Goal: Task Accomplishment & Management: Manage account settings

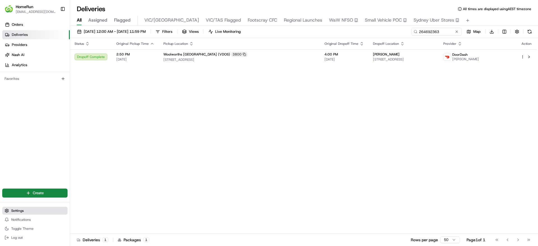
click at [24, 212] on span "Settings" at bounding box center [17, 210] width 13 height 4
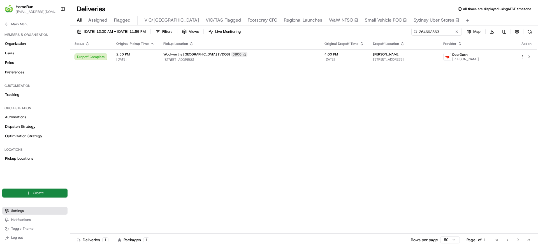
click at [24, 212] on span "Settings" at bounding box center [17, 210] width 13 height 4
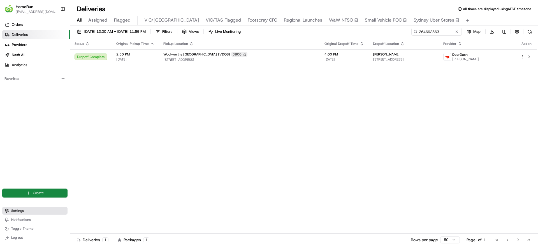
click at [23, 213] on button "Settings" at bounding box center [34, 211] width 65 height 8
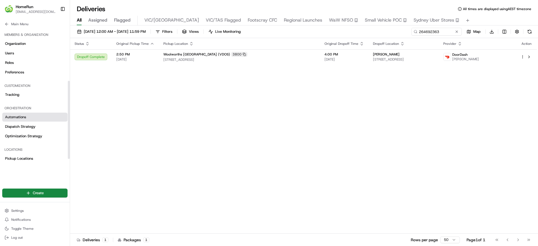
scroll to position [91, 0]
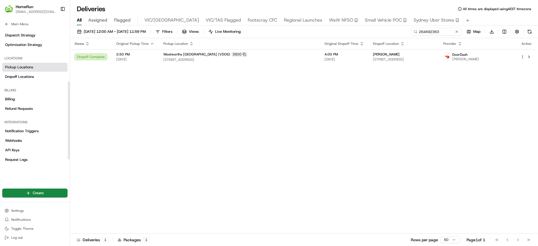
click at [17, 67] on span "Pickup Locations" at bounding box center [19, 67] width 28 height 5
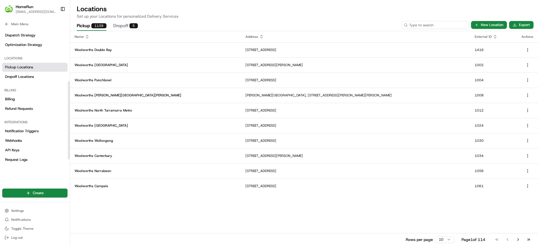
click at [428, 24] on input at bounding box center [434, 25] width 67 height 8
type input "horsham"
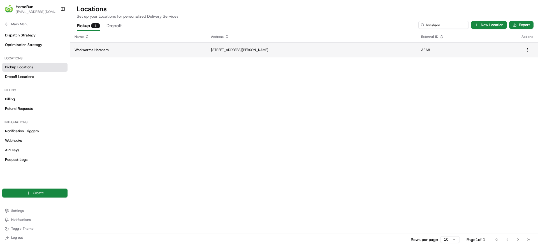
click at [353, 46] on td "108 Wilson Street, Horsham, VIC 3400, AU" at bounding box center [311, 49] width 210 height 15
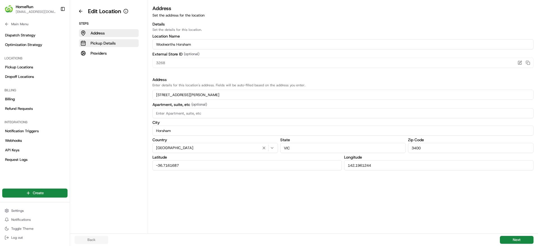
click at [105, 45] on p "Pickup Details" at bounding box center [102, 43] width 25 height 6
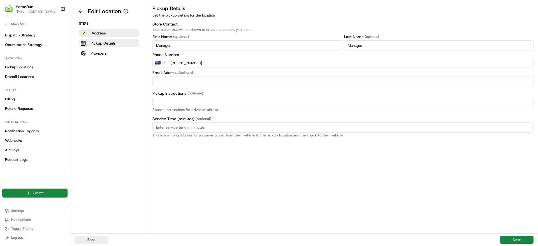
click at [107, 34] on button "Address" at bounding box center [109, 33] width 60 height 8
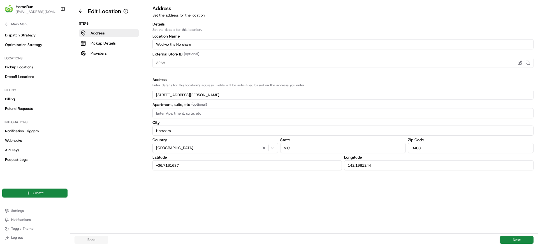
drag, startPoint x: 217, startPoint y: 162, endPoint x: 101, endPoint y: 170, distance: 116.3
click at [101, 170] on div "Edit Location Steps Address Pickup Details Providers Address Set the address fo…" at bounding box center [304, 116] width 468 height 233
drag, startPoint x: 407, startPoint y: 161, endPoint x: 274, endPoint y: 169, distance: 133.6
click at [274, 169] on div "Latitude -36.7161687 Longitude 142.1961244" at bounding box center [342, 162] width 381 height 15
drag, startPoint x: 207, startPoint y: 163, endPoint x: 70, endPoint y: 162, distance: 137.0
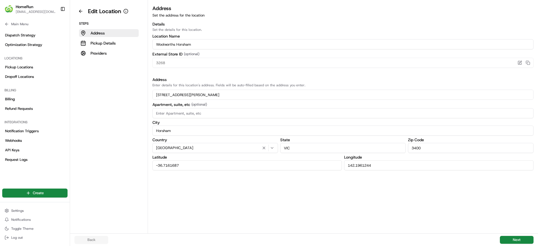
click at [70, 162] on div "Edit Location Steps Address Pickup Details Providers Address Set the address fo…" at bounding box center [304, 116] width 468 height 233
paste input "246085219"
type input "-36.716246085219"
drag, startPoint x: 389, startPoint y: 167, endPoint x: 294, endPoint y: 169, distance: 95.0
click at [294, 169] on div "Latitude -36.716246085219 Longitude 142.1961244" at bounding box center [342, 162] width 381 height 15
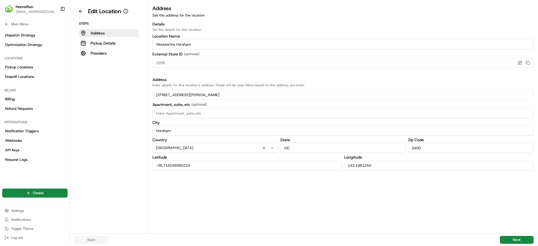
paste input "16388"
type input "142.196116388"
click at [519, 239] on button "Next" at bounding box center [517, 240] width 34 height 8
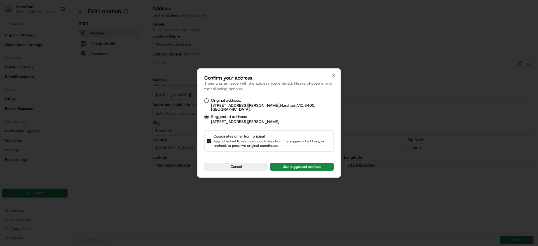
click at [227, 101] on span "Original address:" at bounding box center [226, 100] width 30 height 4
click at [209, 101] on button "Original address: 108 Wilson Street , Horsham , VIC , 3400 , Australia ," at bounding box center [206, 100] width 4 height 4
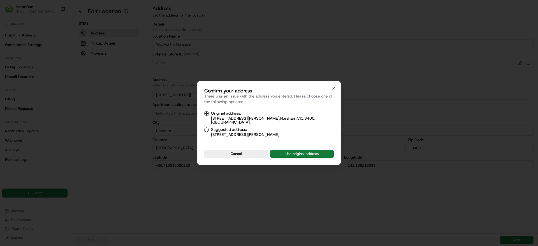
click at [296, 150] on button "Use original address" at bounding box center [302, 154] width 64 height 8
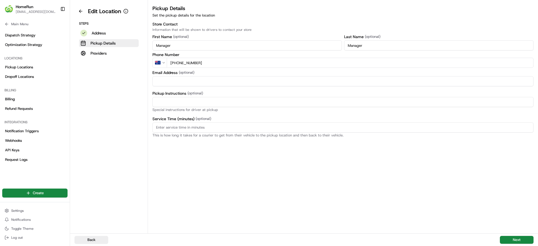
click at [229, 97] on input "Pickup Instructions (optional)" at bounding box center [342, 102] width 381 height 10
paste input "Collect In-Store at Service Desk. Enter carpark from Darlot St."
type input "Collect In-Store at Service Desk. Enter carpark from Darlot St."
click at [382, 204] on div "Pickup Details Set the pickup details for the location Store Contact Informatio…" at bounding box center [343, 118] width 390 height 229
click at [515, 240] on button "Next" at bounding box center [517, 240] width 34 height 8
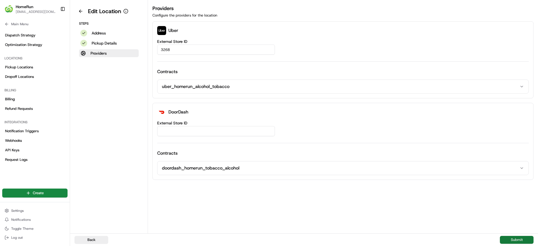
click at [515, 240] on button "Submit" at bounding box center [517, 240] width 34 height 8
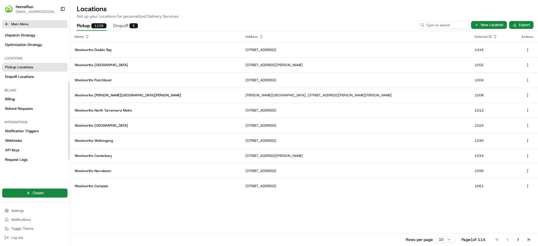
click at [12, 25] on span "Main Menu" at bounding box center [19, 24] width 17 height 4
